Goal: Task Accomplishment & Management: Manage account settings

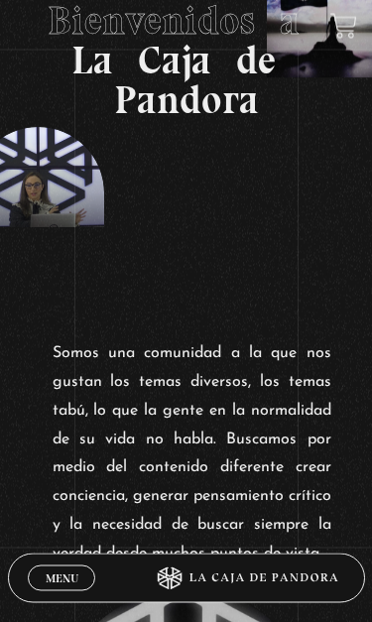
scroll to position [220, 0]
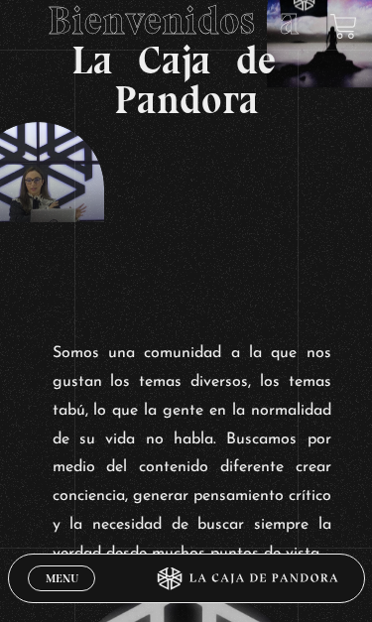
click at [356, 281] on section "Bienvenidos a La Caja de Pandora" at bounding box center [186, 60] width 372 height 560
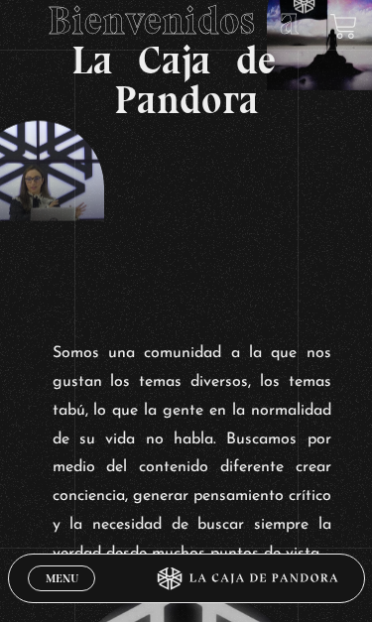
click at [58, 542] on span "Menu" at bounding box center [62, 579] width 33 height 12
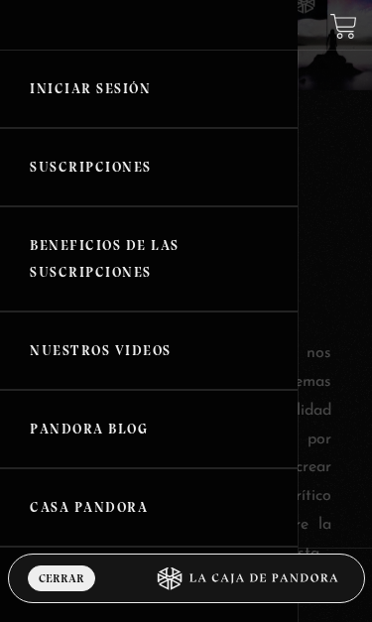
click at [132, 102] on link "Iniciar Sesión" at bounding box center [149, 89] width 298 height 78
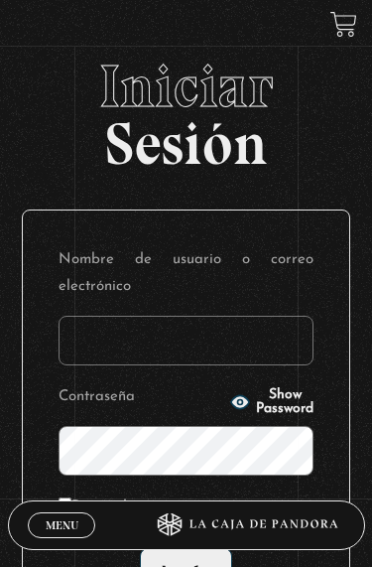
click at [275, 332] on input "Nombre de usuario o correo electrónico" at bounding box center [186, 341] width 255 height 50
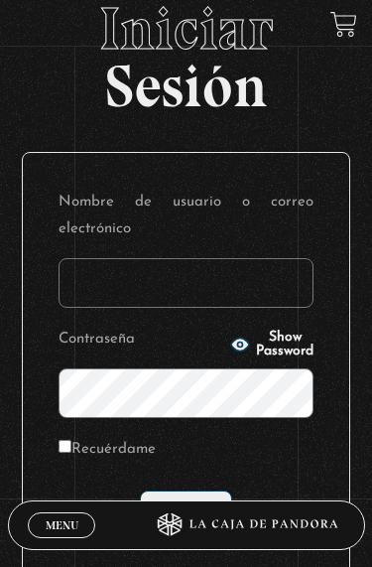
type input "[EMAIL_ADDRESS][DOMAIN_NAME]"
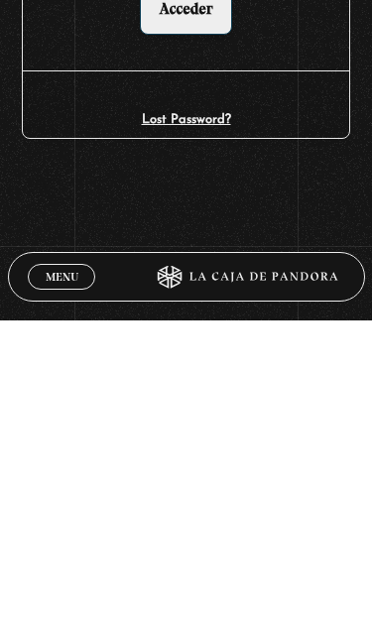
scroll to position [271, 0]
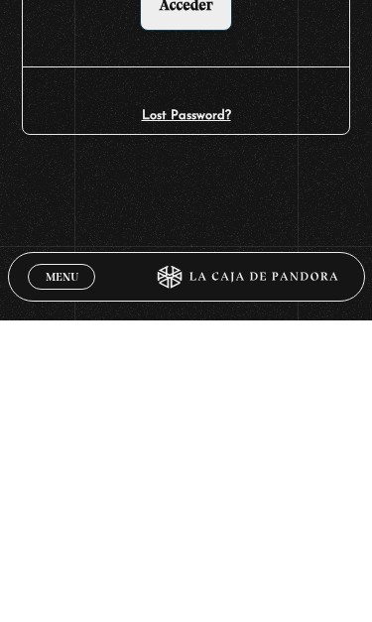
click at [206, 411] on link "Lost Password?" at bounding box center [186, 417] width 89 height 13
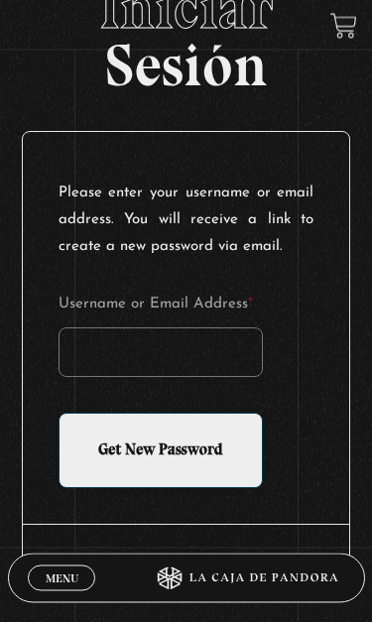
scroll to position [85, 0]
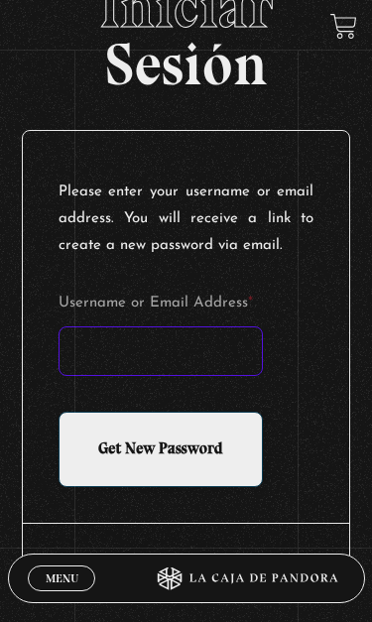
click at [204, 366] on input "Username or Email Address *" at bounding box center [161, 351] width 204 height 50
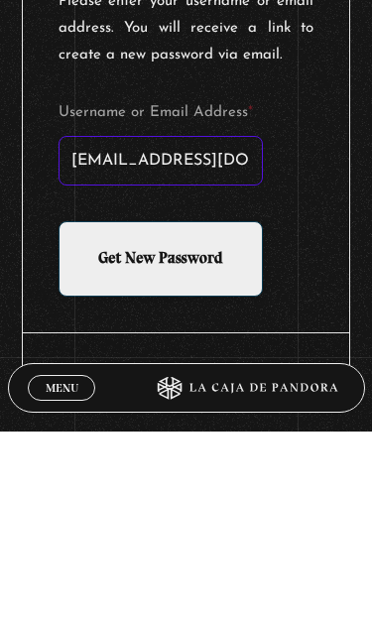
type input "[EMAIL_ADDRESS][DOMAIN_NAME]"
click at [262, 412] on input "Get New Password" at bounding box center [161, 449] width 204 height 75
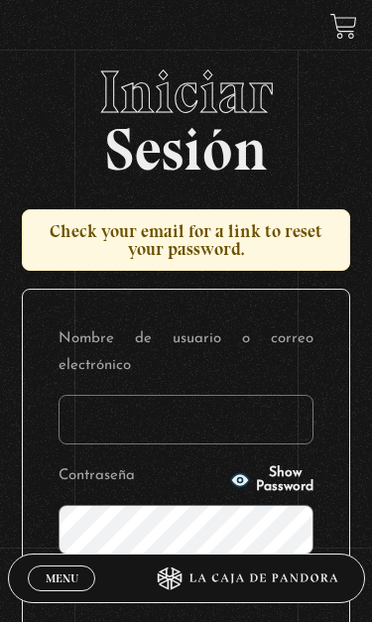
click at [222, 424] on input "Nombre de usuario o correo electrónico" at bounding box center [186, 420] width 255 height 50
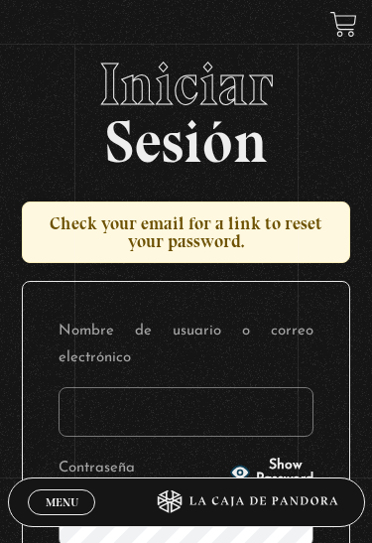
click at [166, 420] on input "Nombre de usuario o correo electrónico" at bounding box center [186, 412] width 255 height 50
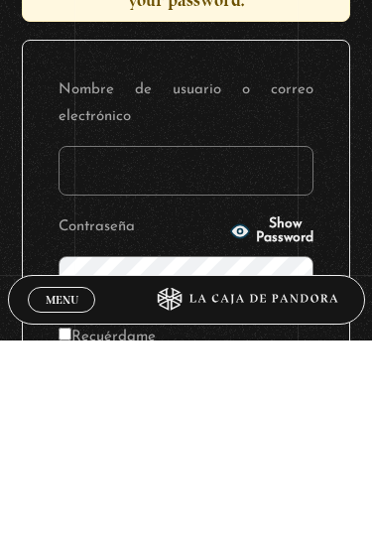
type input "puravidamerelei@gmail.com"
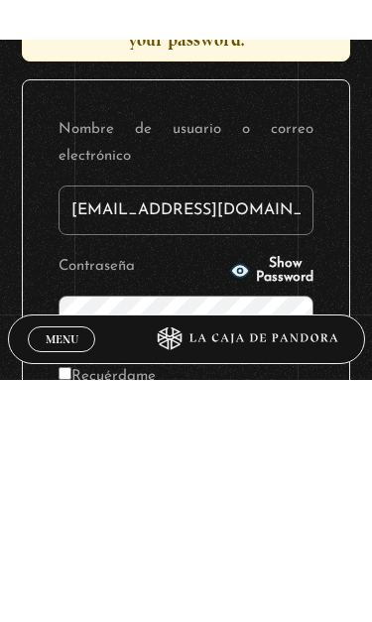
scroll to position [105, 0]
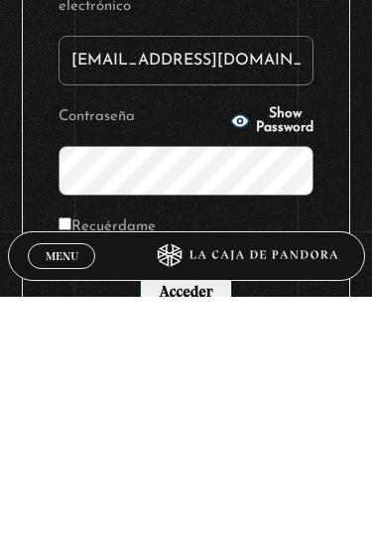
click at [230, 353] on button "Show Password" at bounding box center [271, 367] width 83 height 28
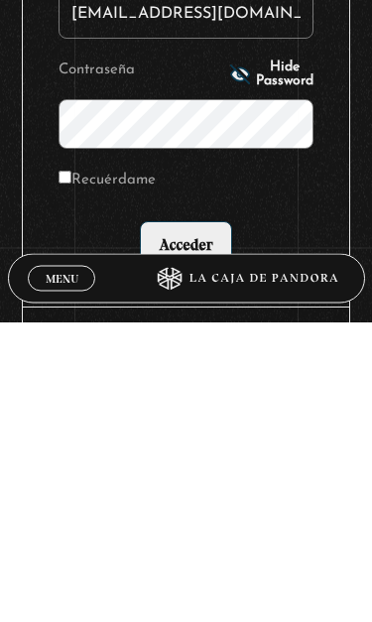
scroll to position [138, 0]
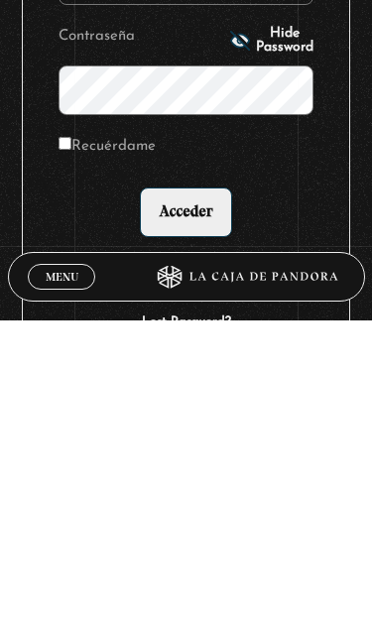
click at [95, 435] on label "Recuérdame" at bounding box center [107, 448] width 97 height 27
click at [71, 439] on input "Recuérdame" at bounding box center [65, 445] width 13 height 13
checkbox input "true"
click at [201, 489] on input "Acceder" at bounding box center [185, 514] width 91 height 50
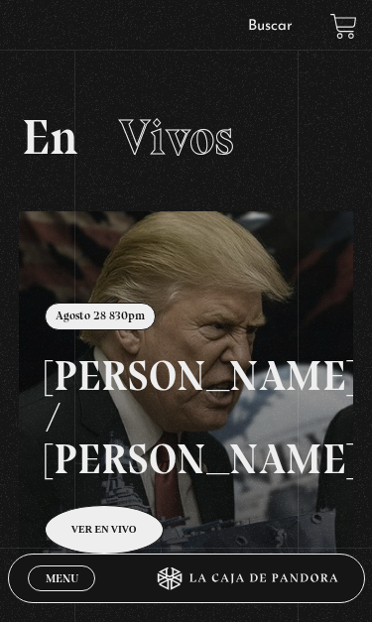
click at [181, 461] on link at bounding box center [205, 522] width 372 height 622
